Goal: Find specific page/section: Find specific page/section

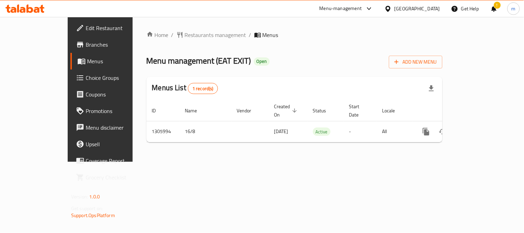
click at [410, 10] on div "[GEOGRAPHIC_DATA]" at bounding box center [418, 9] width 46 height 8
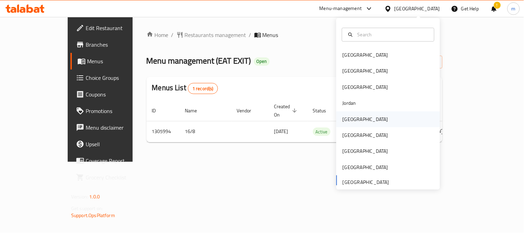
click at [346, 120] on div "[GEOGRAPHIC_DATA]" at bounding box center [366, 119] width 46 height 8
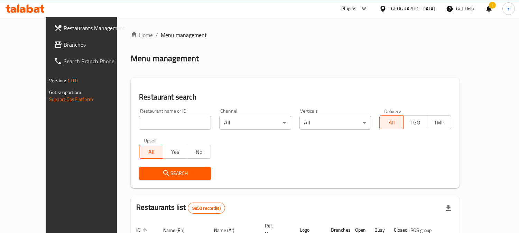
click at [371, 9] on div "Plugins" at bounding box center [354, 8] width 38 height 17
click at [356, 8] on div "Plugins" at bounding box center [348, 8] width 15 height 8
click at [325, 63] on div "Restaurant-Management" at bounding box center [328, 63] width 54 height 8
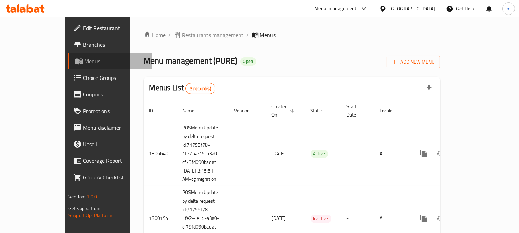
click at [84, 60] on span "Menus" at bounding box center [115, 61] width 62 height 8
click at [198, 77] on div "Menus List 3 record(s)" at bounding box center [292, 88] width 296 height 23
click at [19, 7] on icon at bounding box center [25, 8] width 39 height 8
